Goal: Task Accomplishment & Management: Manage account settings

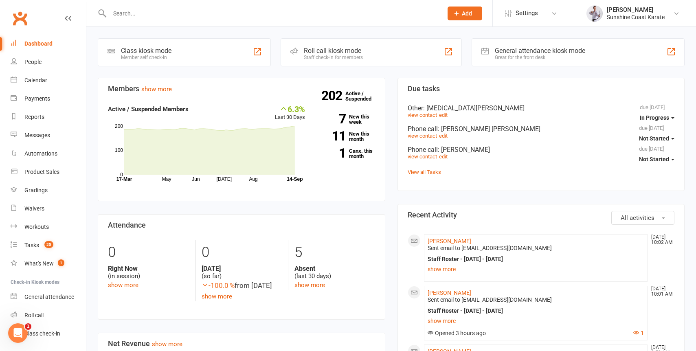
click at [189, 12] on input "text" at bounding box center [272, 13] width 330 height 11
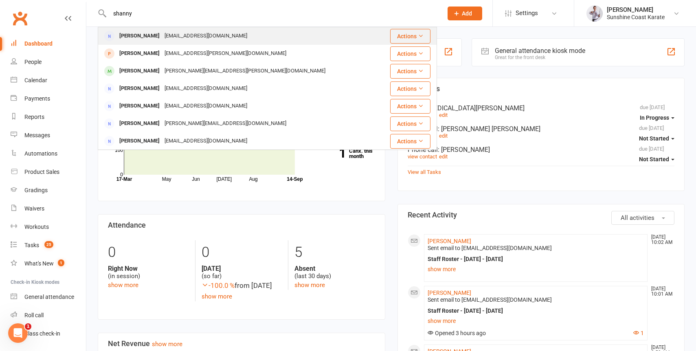
type input "shanny"
click at [162, 37] on div "[PERSON_NAME]" at bounding box center [139, 36] width 45 height 12
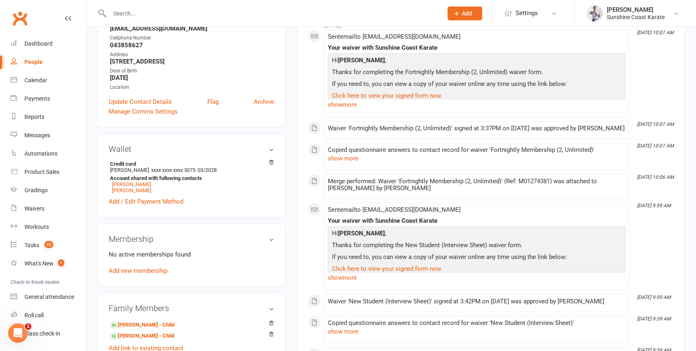
scroll to position [140, 0]
click at [162, 205] on link "Add / Edit Payment Method" at bounding box center [146, 200] width 74 height 10
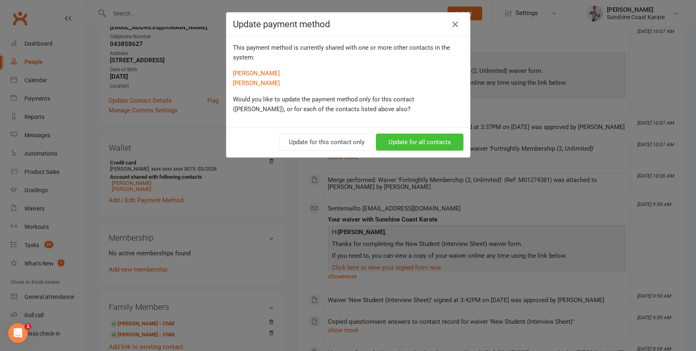
click at [411, 142] on button "Update for all contacts" at bounding box center [420, 141] width 88 height 17
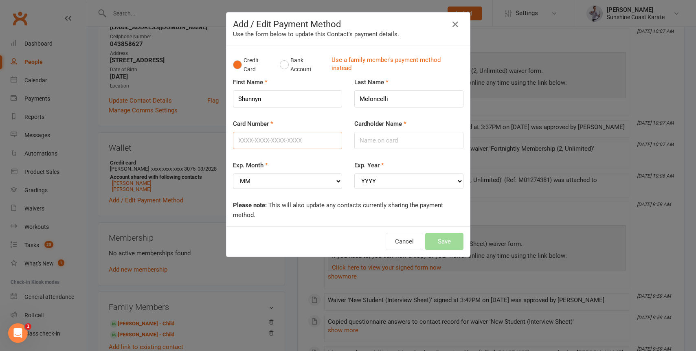
click at [267, 139] on input "Card Number" at bounding box center [287, 140] width 109 height 17
paste input "[CREDIT_CARD_NUMBER]"
type input "[CREDIT_CARD_NUMBER]"
click at [284, 180] on select "MM 01 02 03 04 05 06 07 08 09 10 11 12" at bounding box center [287, 180] width 109 height 15
select select "08"
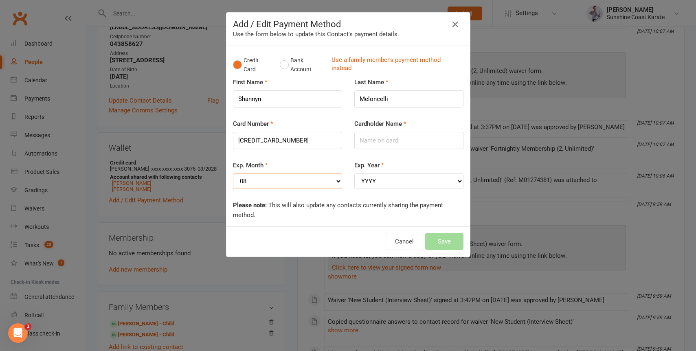
click at [233, 173] on select "MM 01 02 03 04 05 06 07 08 09 10 11 12" at bounding box center [287, 180] width 109 height 15
click at [397, 179] on select "YYYY 2025 2026 2027 2028 2029 2030 2031 2032 2033 2034" at bounding box center [408, 180] width 109 height 15
select select "2028"
click at [354, 173] on select "YYYY 2025 2026 2027 2028 2029 2030 2031 2032 2033 2034" at bounding box center [408, 180] width 109 height 15
click at [378, 142] on input "Cardholder Name" at bounding box center [408, 140] width 109 height 17
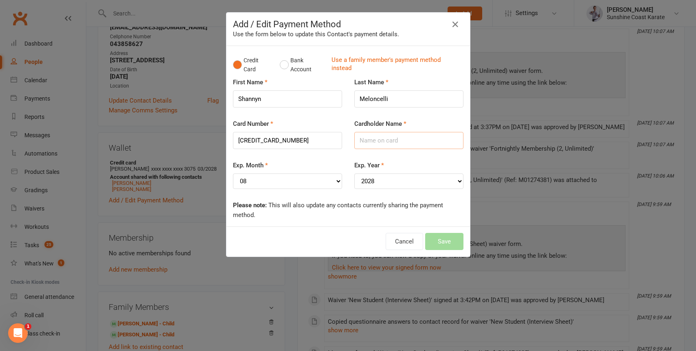
click at [378, 142] on input "Cardholder Name" at bounding box center [408, 140] width 109 height 17
paste input "[PERSON_NAME]"
type input "[PERSON_NAME]"
click at [443, 238] on button "Save" at bounding box center [444, 241] width 38 height 17
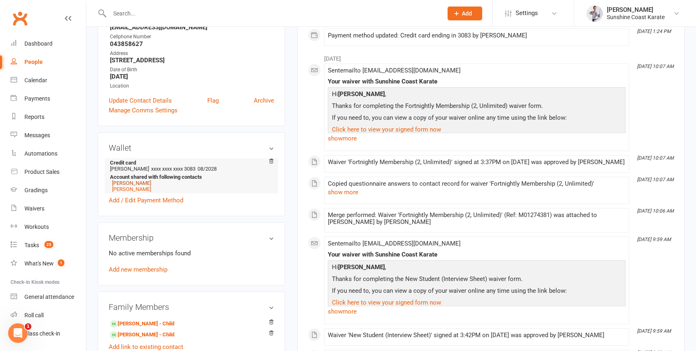
click at [128, 186] on link "[PERSON_NAME]" at bounding box center [131, 183] width 39 height 6
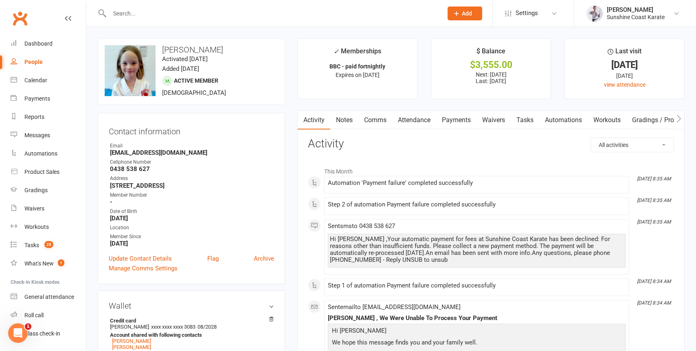
click at [453, 122] on link "Payments" at bounding box center [456, 120] width 40 height 19
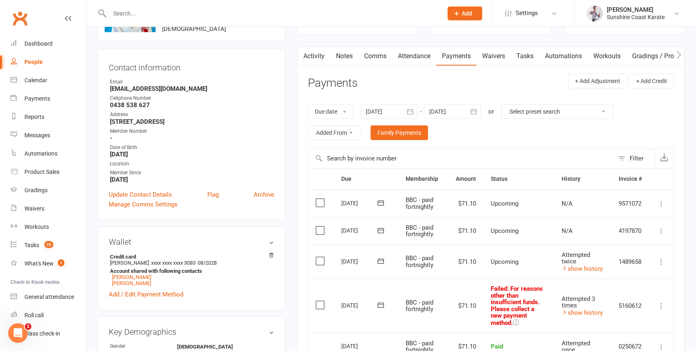
scroll to position [66, 0]
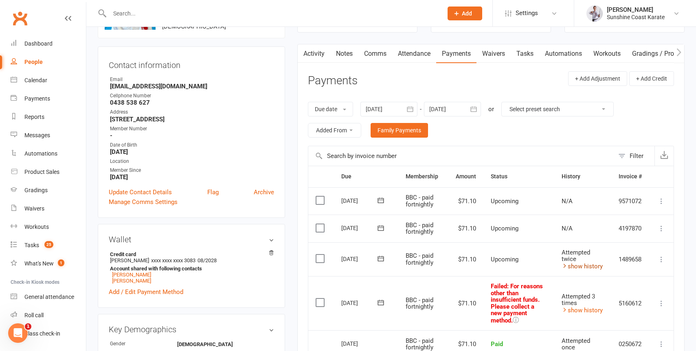
click at [585, 265] on link "show history" at bounding box center [581, 266] width 41 height 7
